Goal: Find specific page/section: Find specific page/section

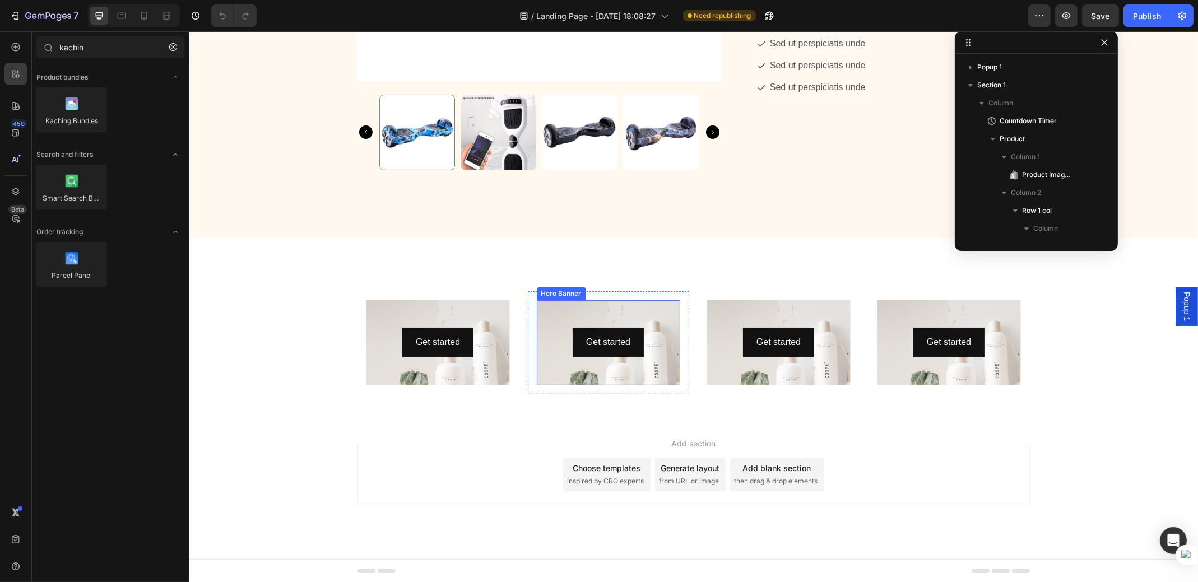
scroll to position [196, 0]
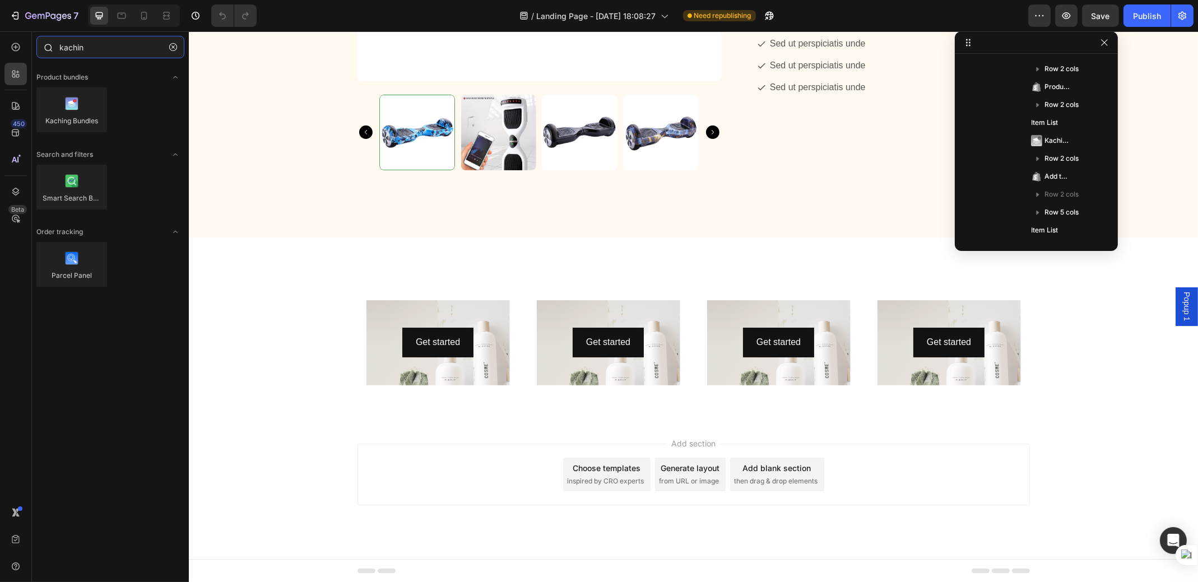
click at [64, 53] on input "kachin" at bounding box center [110, 47] width 148 height 22
click at [65, 55] on input "kachin" at bounding box center [110, 47] width 148 height 22
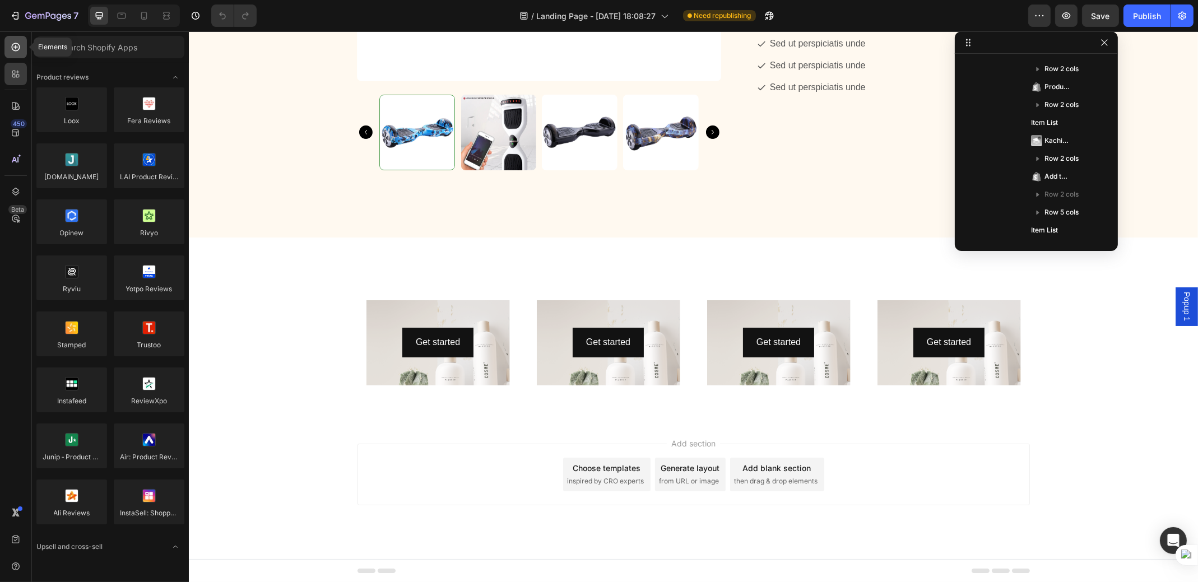
click at [14, 43] on icon at bounding box center [16, 47] width 8 height 8
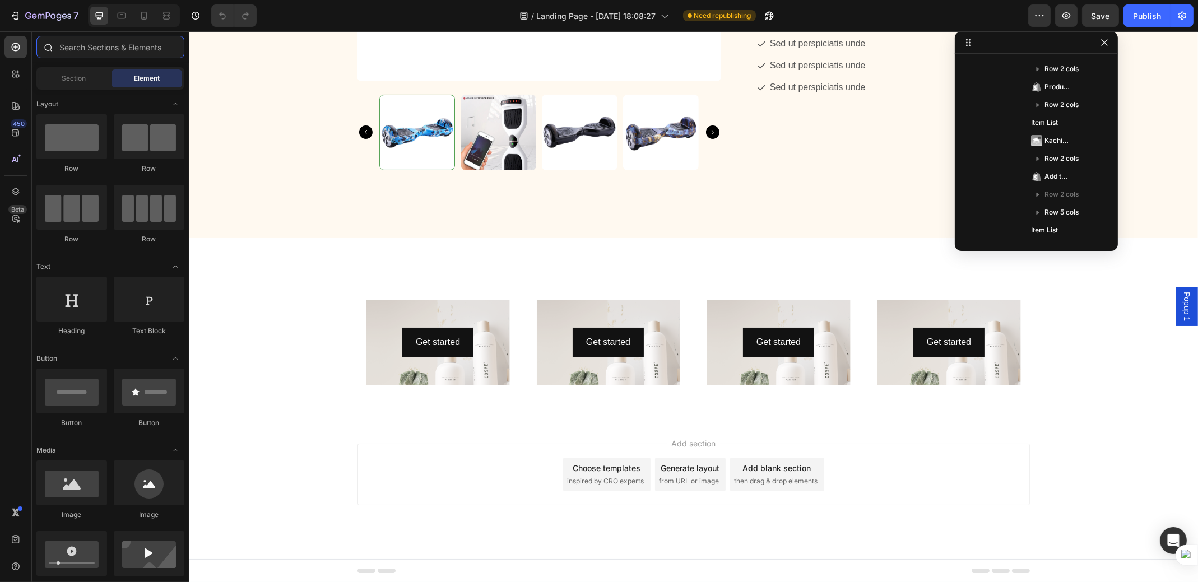
click at [134, 40] on input "text" at bounding box center [110, 47] width 148 height 22
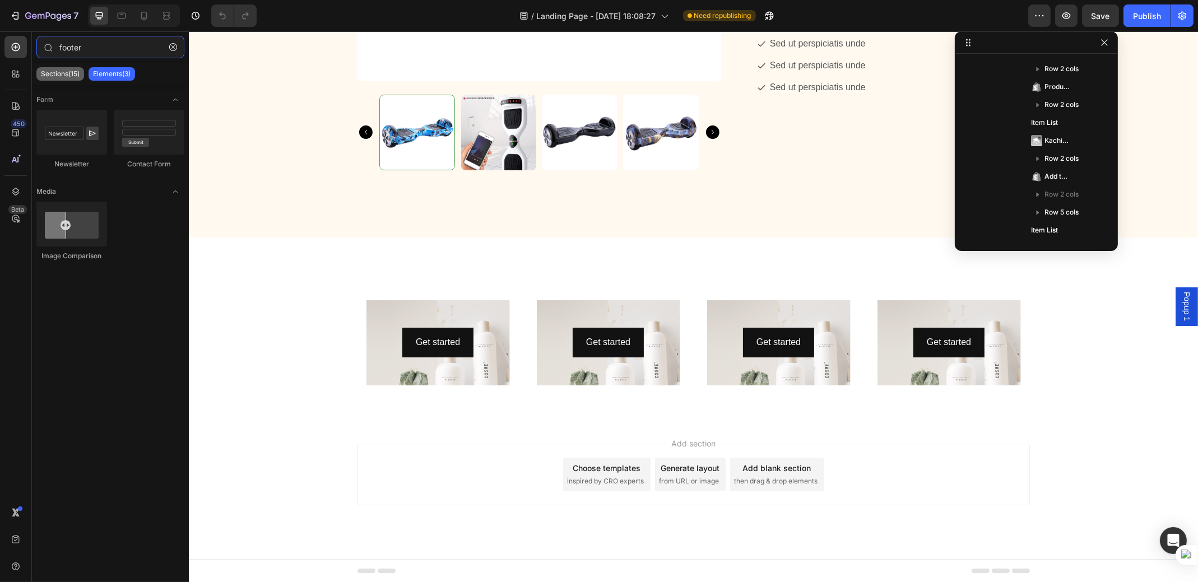
type input "footer"
click at [58, 77] on p "Sections(15)" at bounding box center [60, 73] width 39 height 9
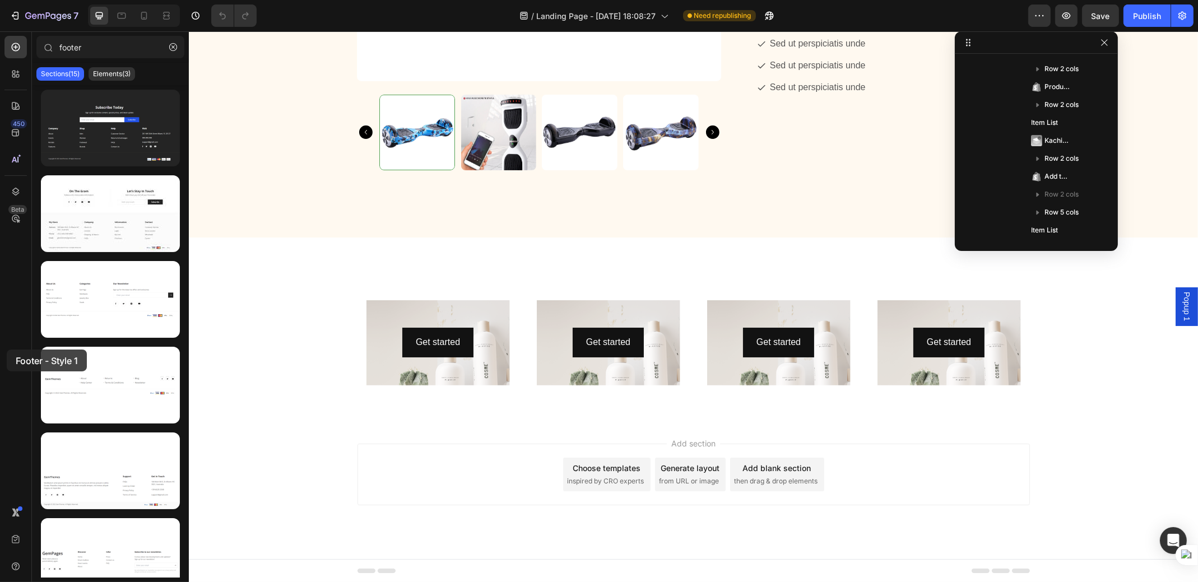
drag, startPoint x: 79, startPoint y: 139, endPoint x: 7, endPoint y: 350, distance: 222.8
click at [7, 350] on div "450 Beta footer Sections(15) Elements(3) Form Newsletter Contact Form Media Ima…" at bounding box center [94, 306] width 189 height 551
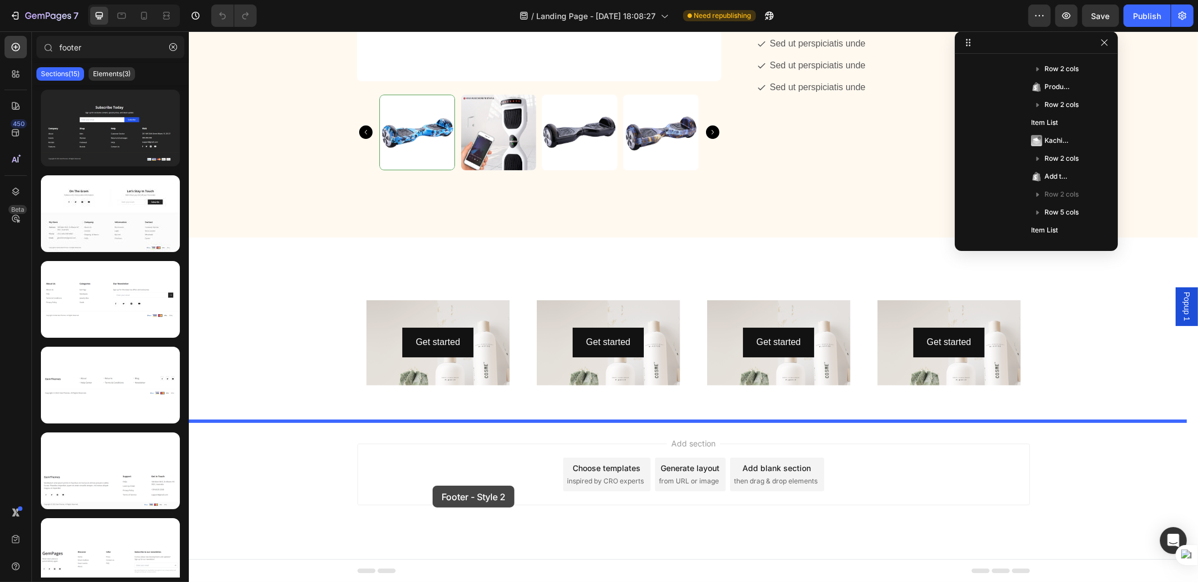
drag, startPoint x: 298, startPoint y: 276, endPoint x: 432, endPoint y: 486, distance: 249.0
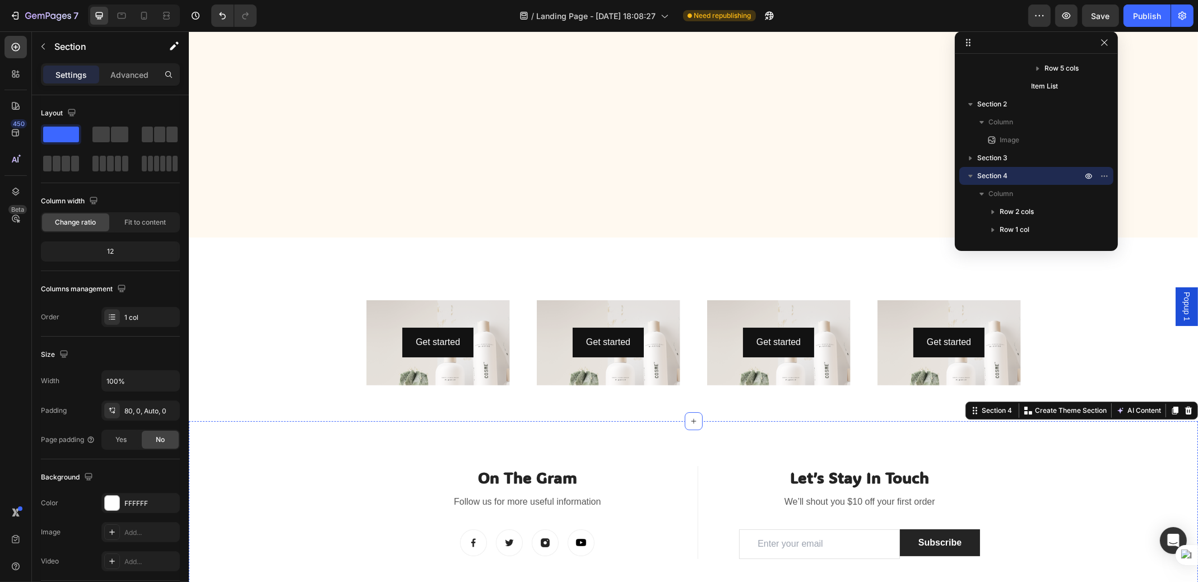
scroll to position [804, 0]
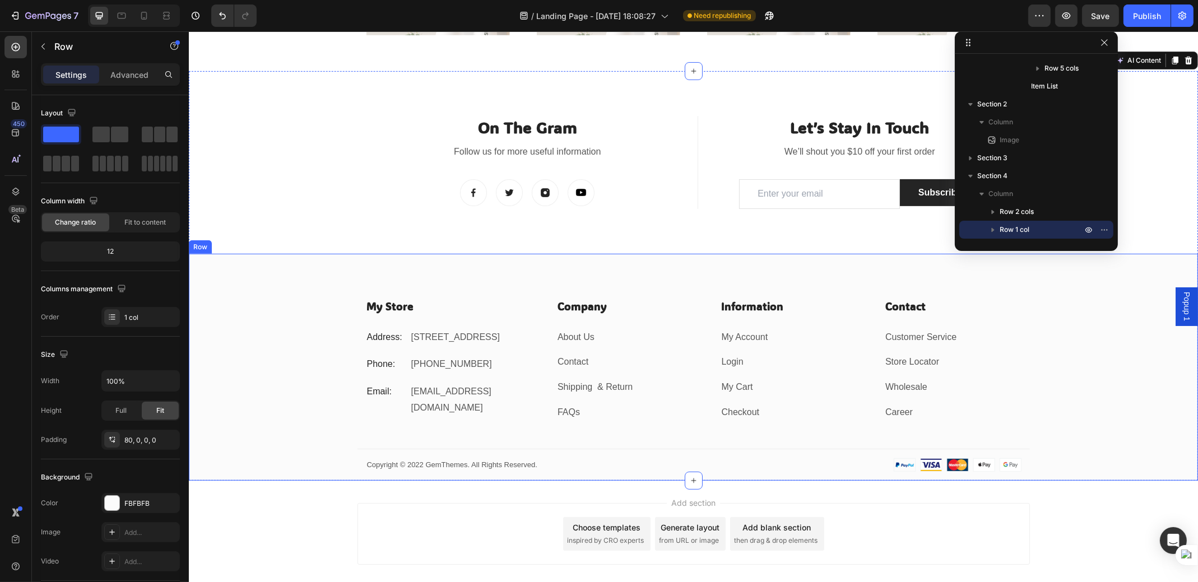
click at [266, 293] on div "My Store Heading Address: Text block 184 Main Rd E, St Albans VIC 3021, Austral…" at bounding box center [692, 367] width 1009 height 227
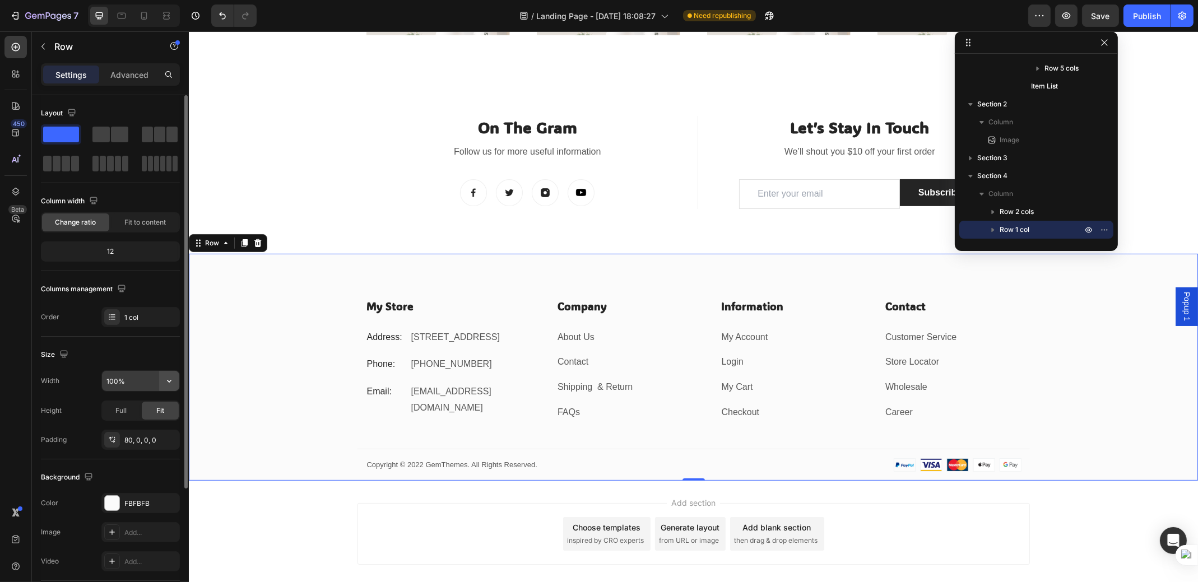
click at [169, 378] on icon "button" at bounding box center [169, 380] width 11 height 11
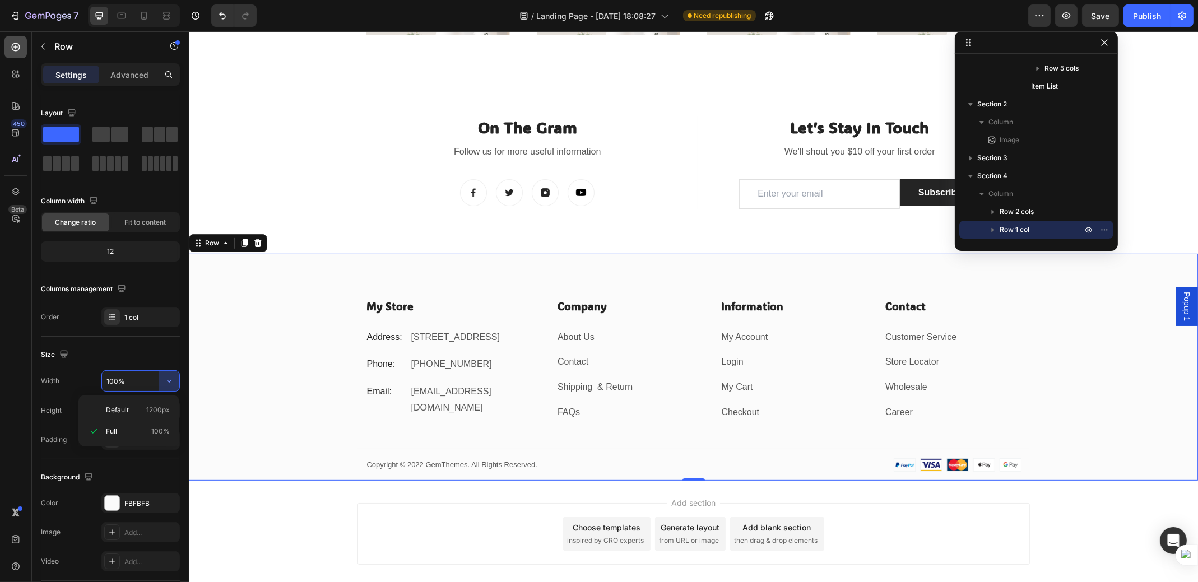
click at [17, 46] on icon at bounding box center [15, 46] width 11 height 11
click at [18, 52] on icon at bounding box center [15, 46] width 11 height 11
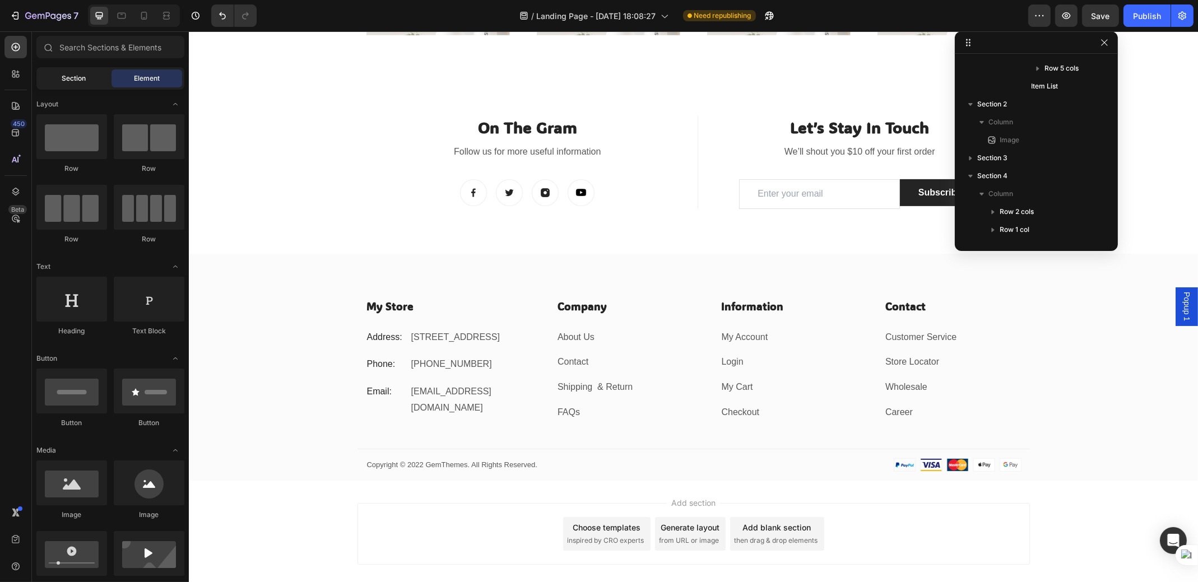
click at [65, 80] on span "Section" at bounding box center [74, 78] width 24 height 10
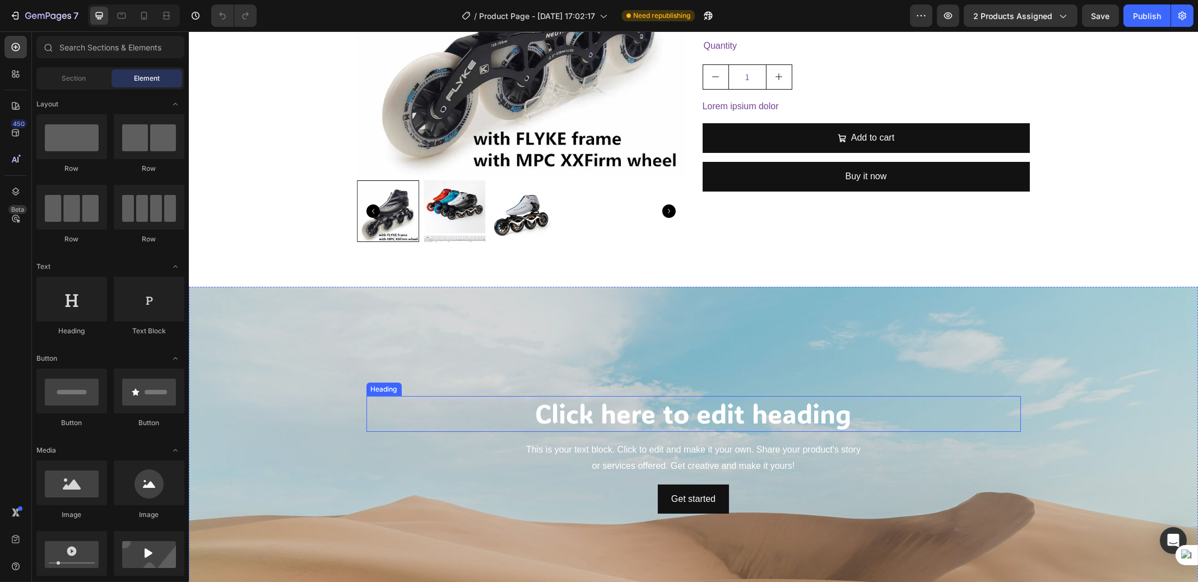
scroll to position [373, 0]
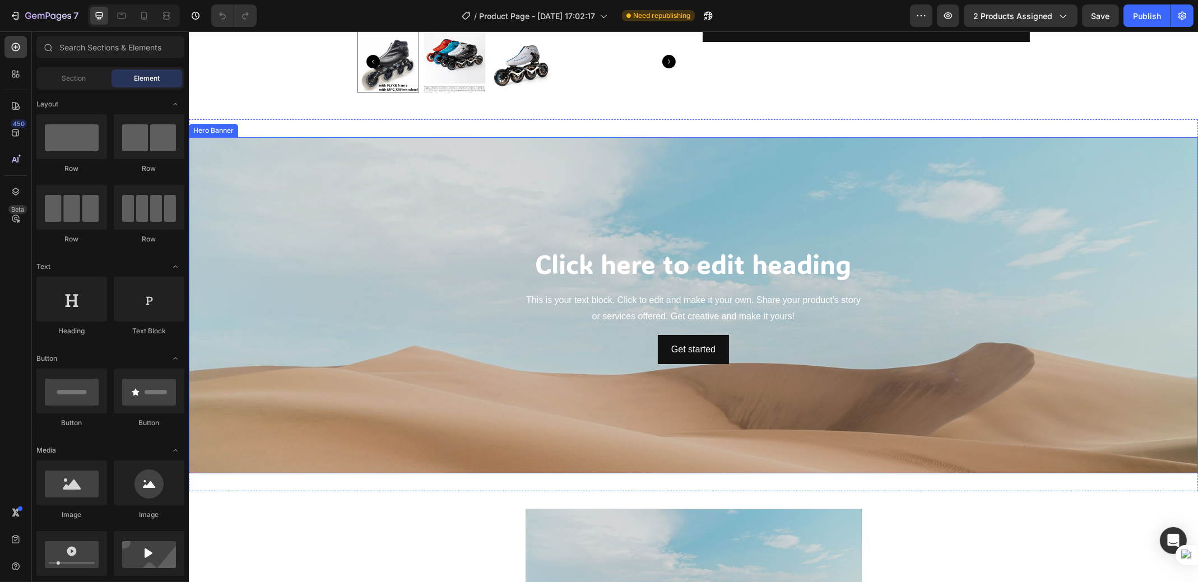
click at [304, 188] on div "Background Image" at bounding box center [692, 383] width 1009 height 504
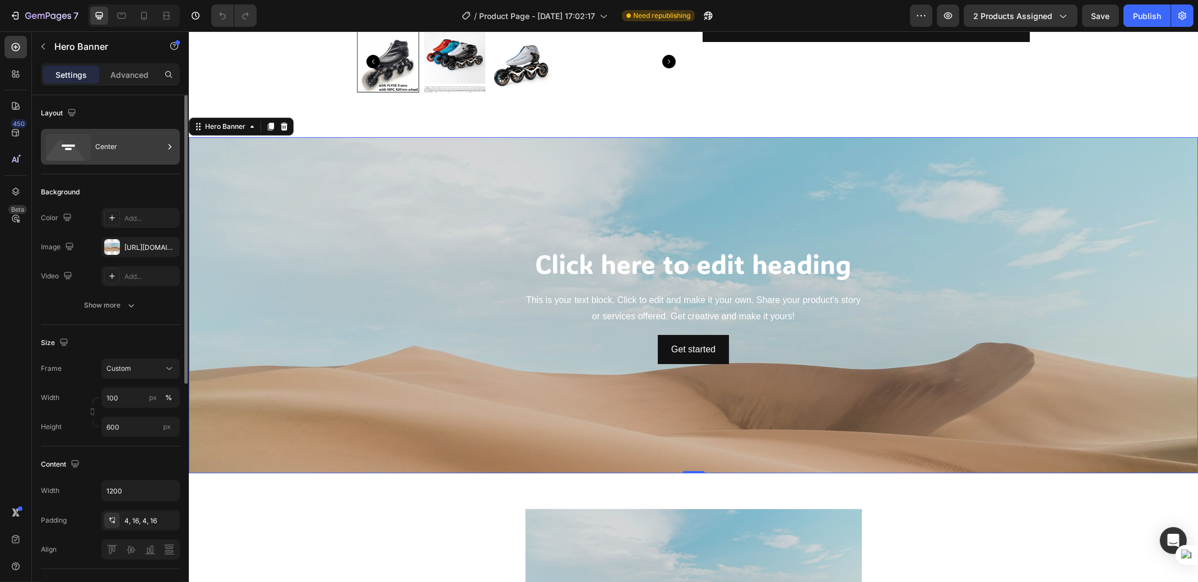
click at [124, 144] on div "Center" at bounding box center [129, 147] width 68 height 26
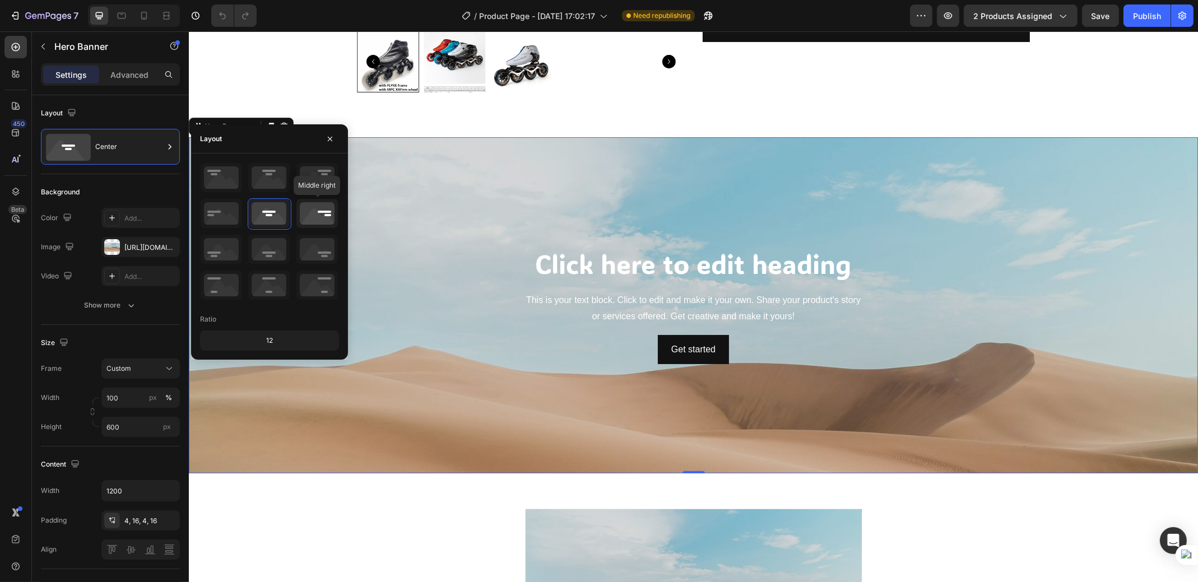
click at [319, 221] on icon at bounding box center [316, 213] width 41 height 29
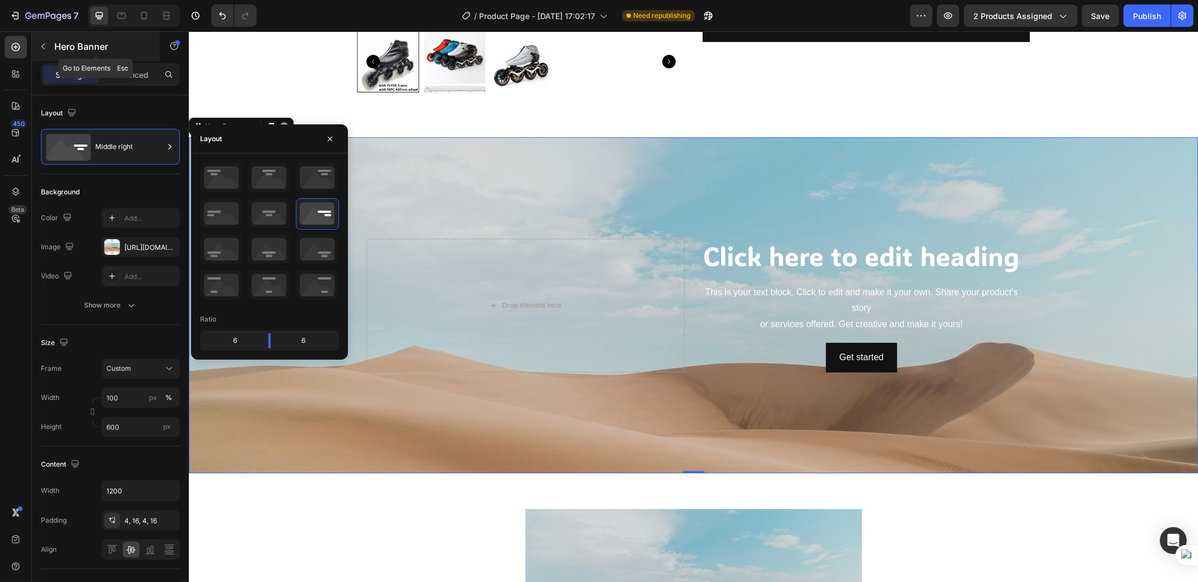
click at [43, 45] on icon "button" at bounding box center [42, 47] width 3 height 6
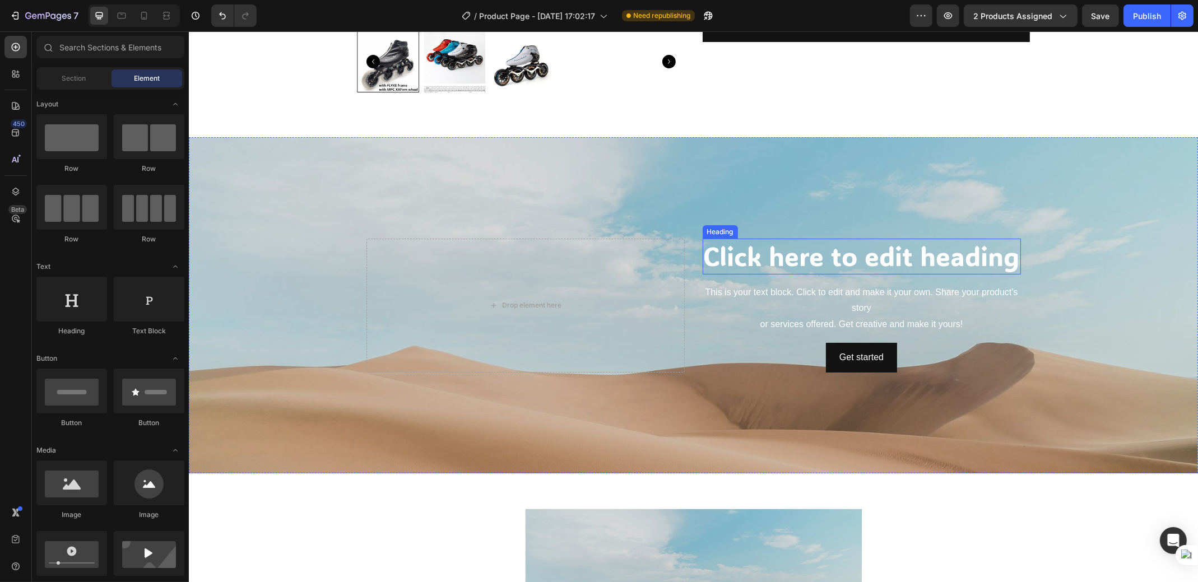
click at [838, 254] on h2 "Click here to edit heading" at bounding box center [861, 257] width 318 height 36
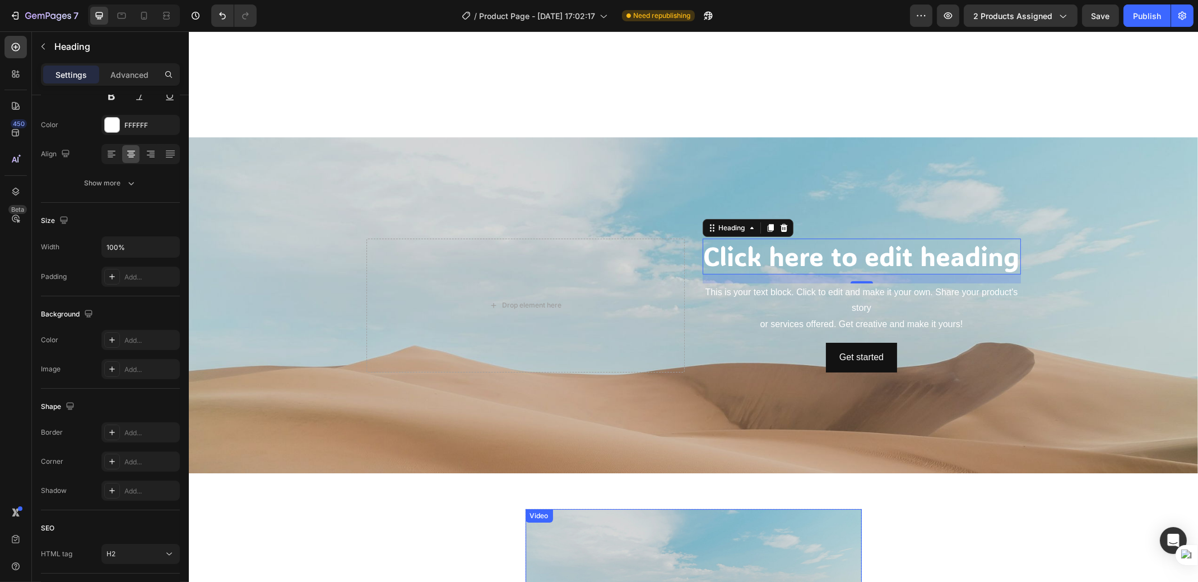
scroll to position [747, 0]
